Goal: Check status: Check status

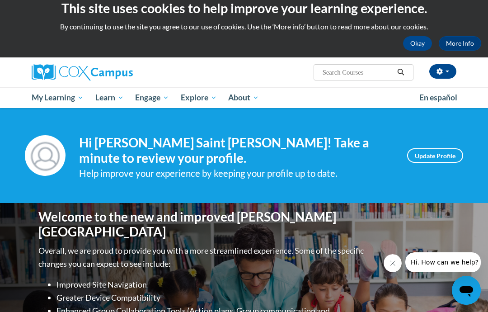
scroll to position [9, 0]
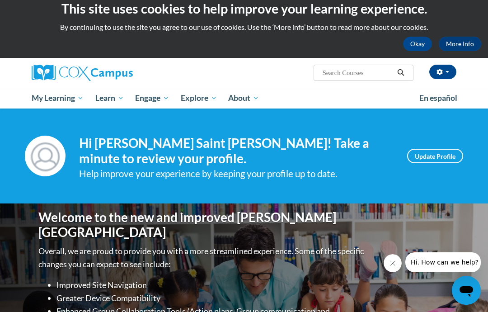
click at [0, 0] on span "My Course Progress" at bounding box center [0, 0] width 0 height 0
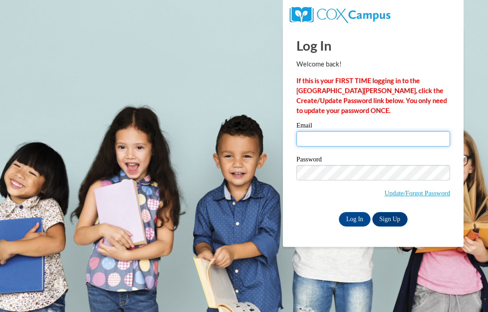
click at [380, 140] on input "Email" at bounding box center [373, 138] width 154 height 15
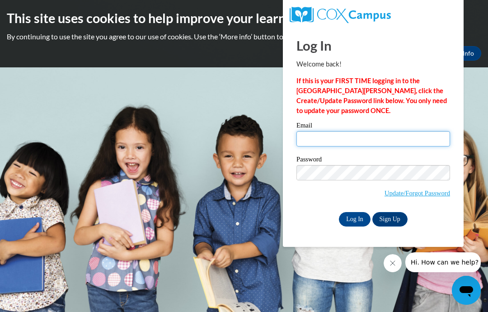
type input "jeanjsaintcyr@gmail.com"
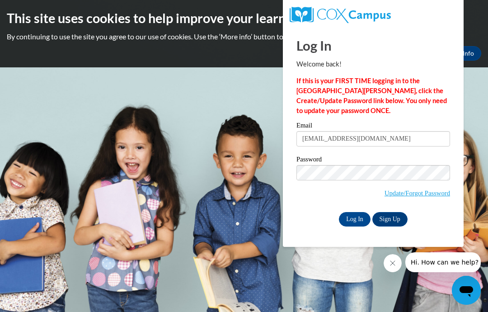
click at [346, 221] on input "Log In" at bounding box center [355, 219] width 32 height 14
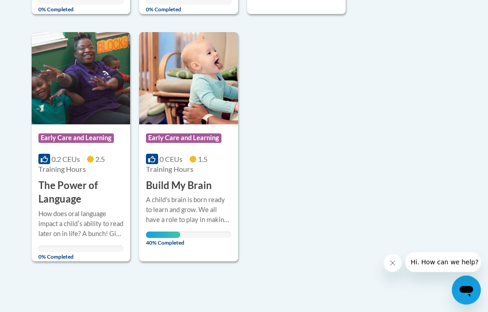
scroll to position [722, 0]
